Goal: Information Seeking & Learning: Learn about a topic

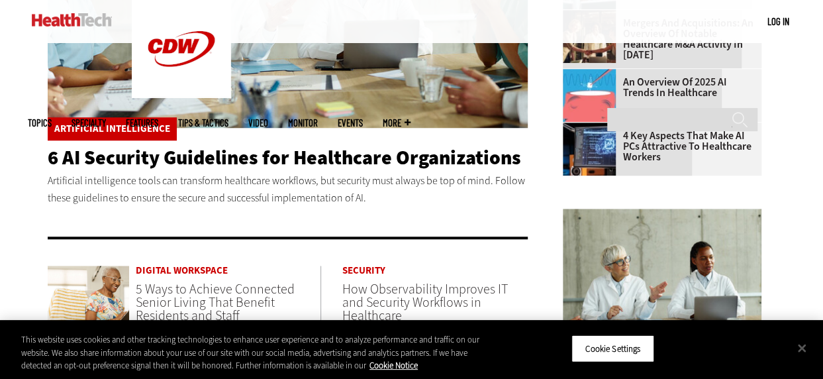
scroll to position [464, 0]
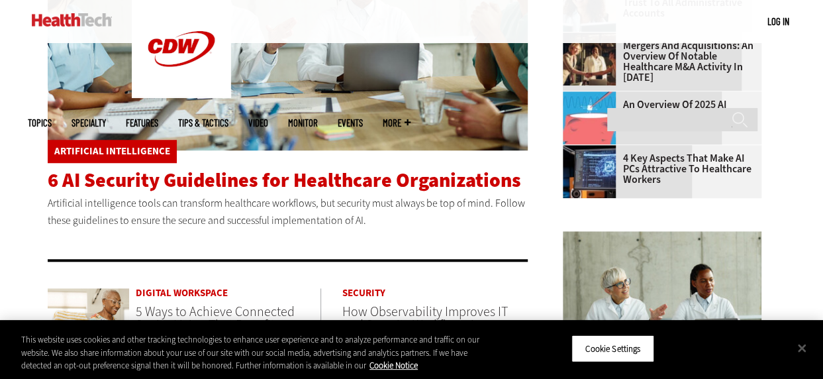
click at [118, 178] on span "6 AI Security Guidelines for Healthcare Organizations" at bounding box center [285, 180] width 474 height 26
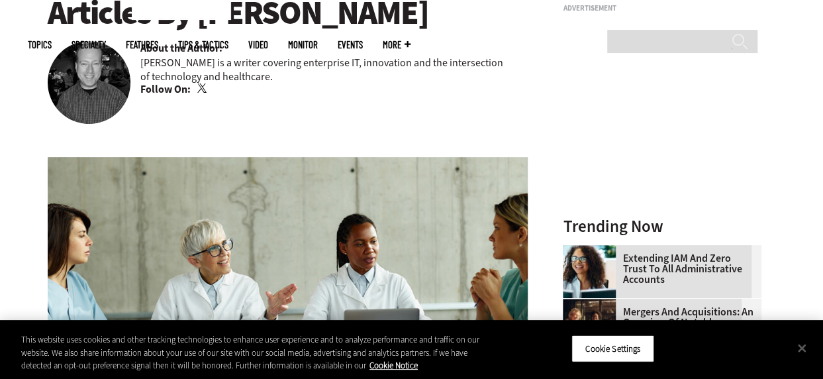
scroll to position [199, 0]
